Goal: Task Accomplishment & Management: Use online tool/utility

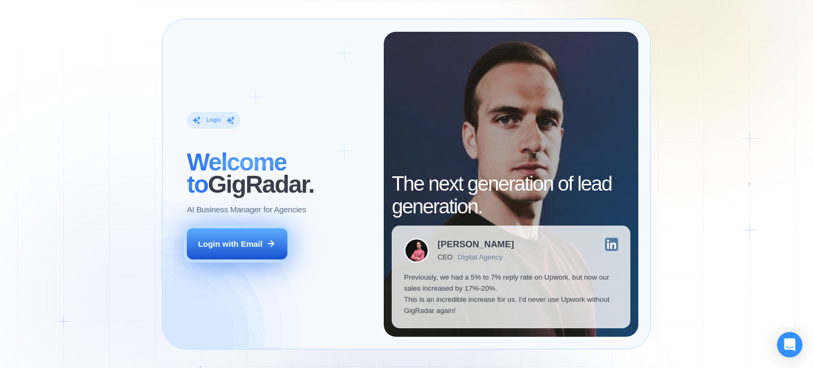
click at [240, 241] on div "Login with Email" at bounding box center [230, 243] width 65 height 11
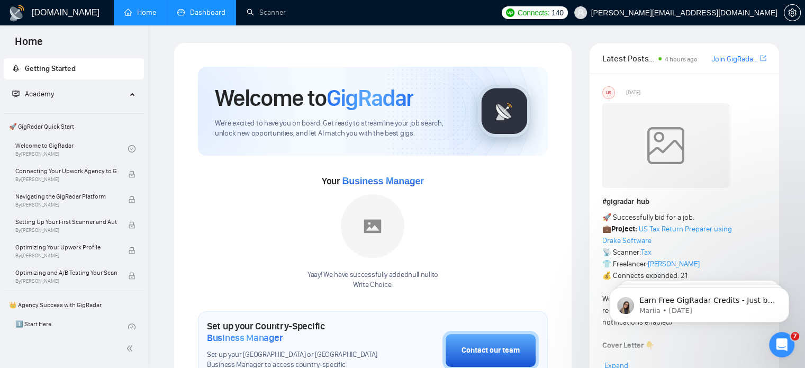
click at [191, 8] on link "Dashboard" at bounding box center [201, 12] width 48 height 9
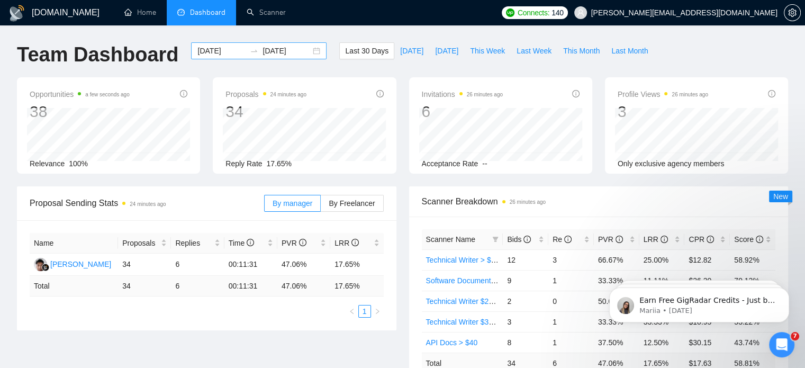
click at [306, 57] on div "2025-08-16 2025-09-15" at bounding box center [258, 50] width 135 height 17
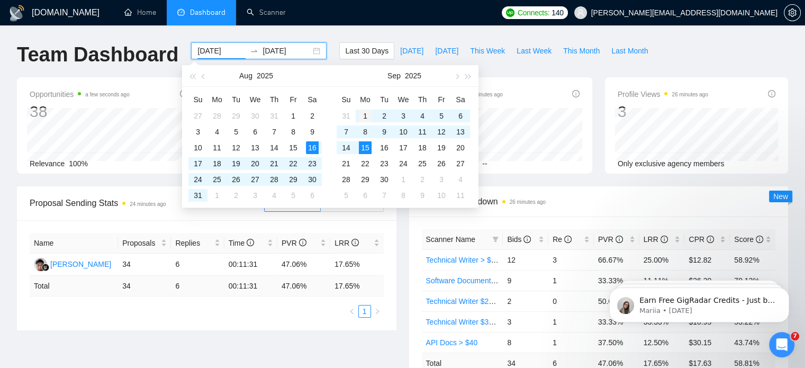
type input "2025-09-01"
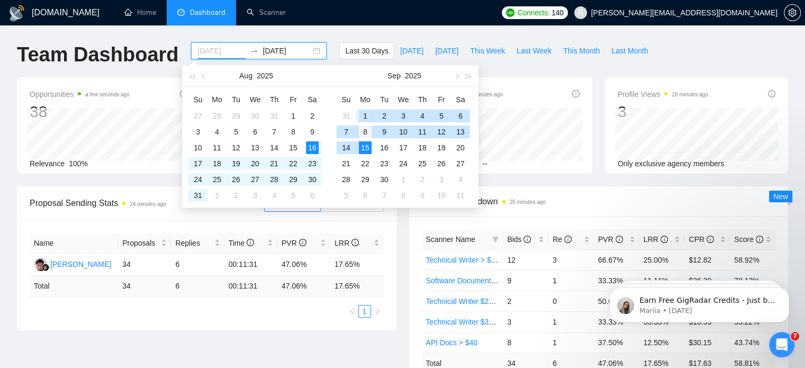
drag, startPoint x: 365, startPoint y: 109, endPoint x: 367, endPoint y: 139, distance: 29.7
click at [364, 110] on div "1" at bounding box center [365, 116] width 13 height 13
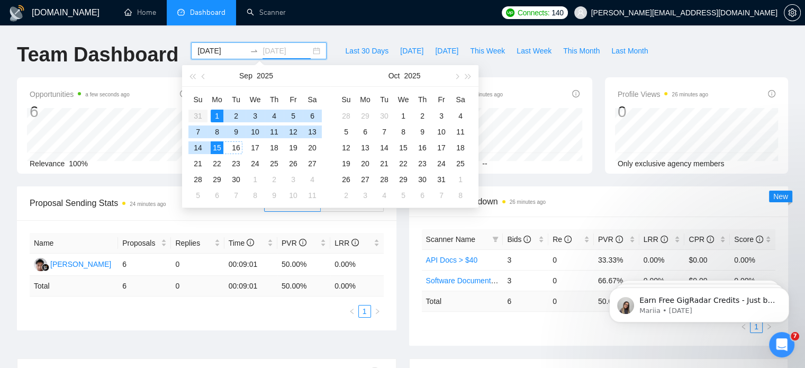
type input "2025-09-15"
click at [217, 145] on div "15" at bounding box center [217, 147] width 13 height 13
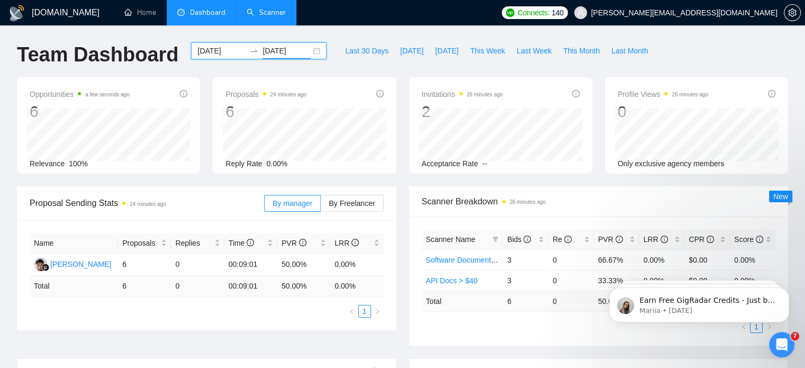
click at [274, 17] on link "Scanner" at bounding box center [266, 12] width 39 height 9
